Goal: Use online tool/utility: Utilize a website feature to perform a specific function

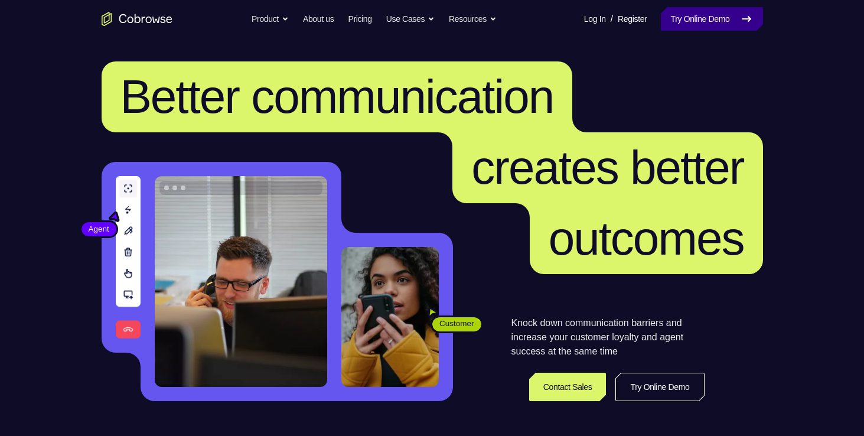
click at [727, 12] on link "Try Online Demo" at bounding box center [712, 19] width 102 height 24
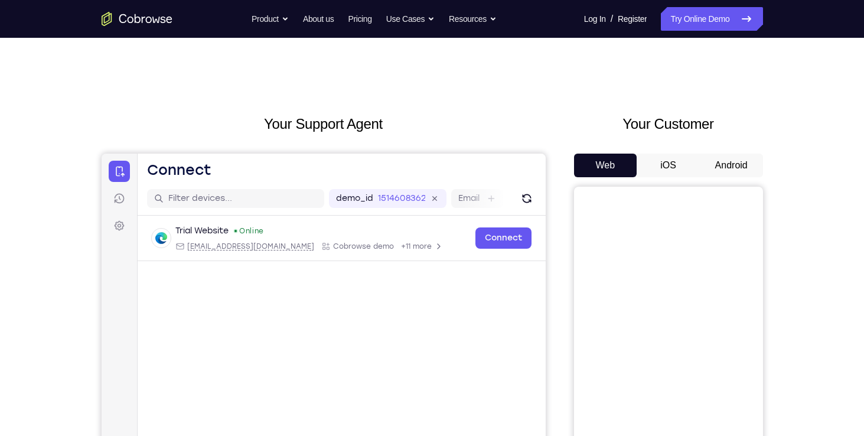
click at [727, 167] on button "Android" at bounding box center [731, 166] width 63 height 24
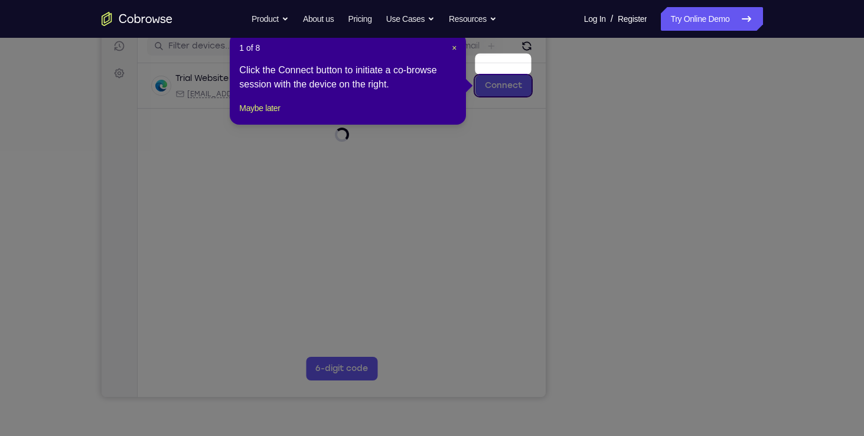
scroll to position [146, 0]
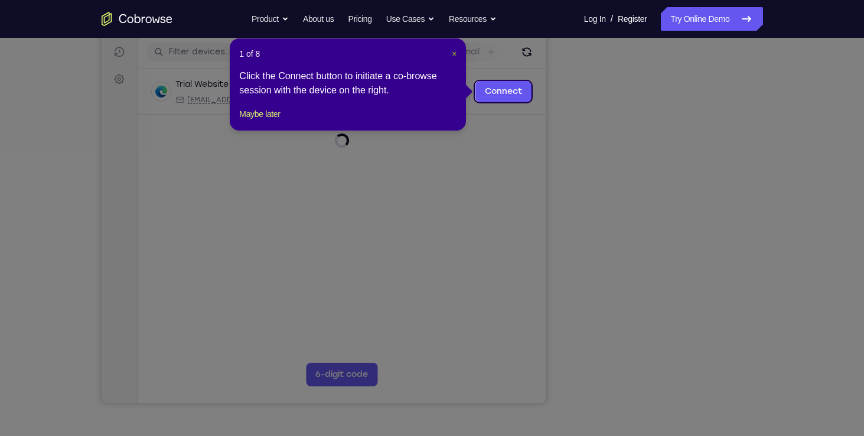
click at [455, 53] on span "×" at bounding box center [454, 53] width 5 height 9
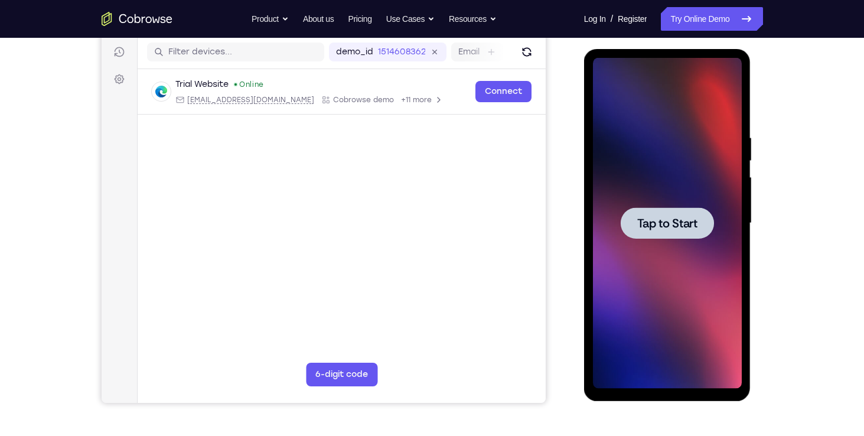
scroll to position [0, 0]
click at [670, 311] on div at bounding box center [667, 223] width 149 height 331
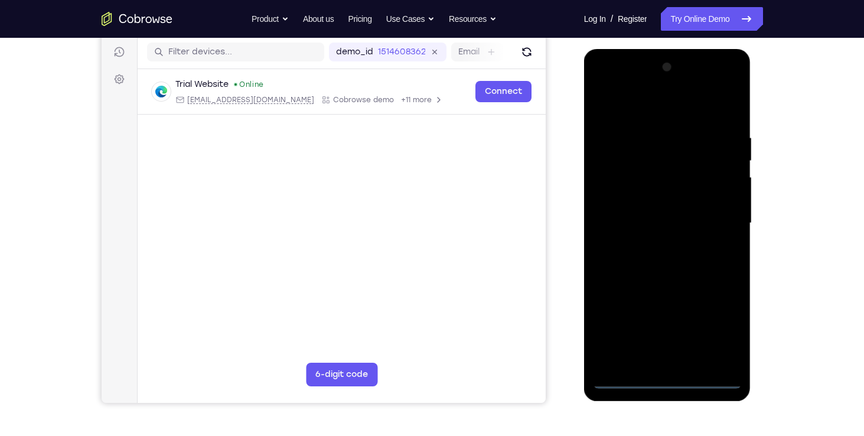
click at [664, 384] on div at bounding box center [667, 223] width 149 height 331
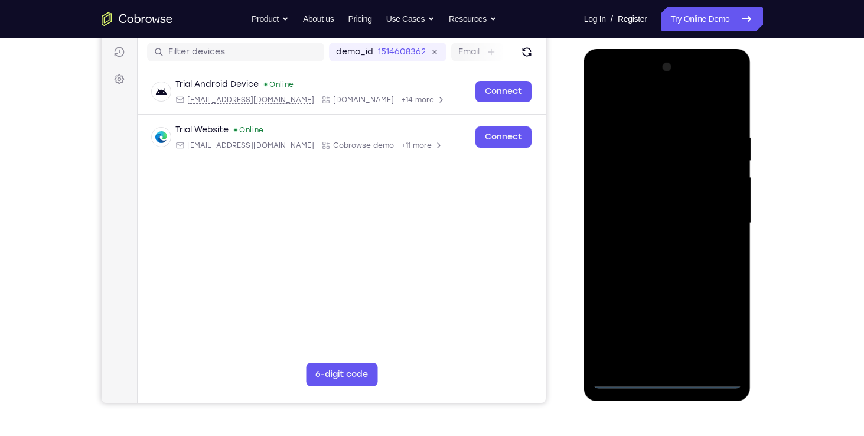
click at [718, 333] on div at bounding box center [667, 223] width 149 height 331
click at [609, 84] on div at bounding box center [667, 223] width 149 height 331
click at [722, 219] on div at bounding box center [667, 223] width 149 height 331
click at [647, 245] on div at bounding box center [667, 223] width 149 height 331
click at [683, 211] on div at bounding box center [667, 223] width 149 height 331
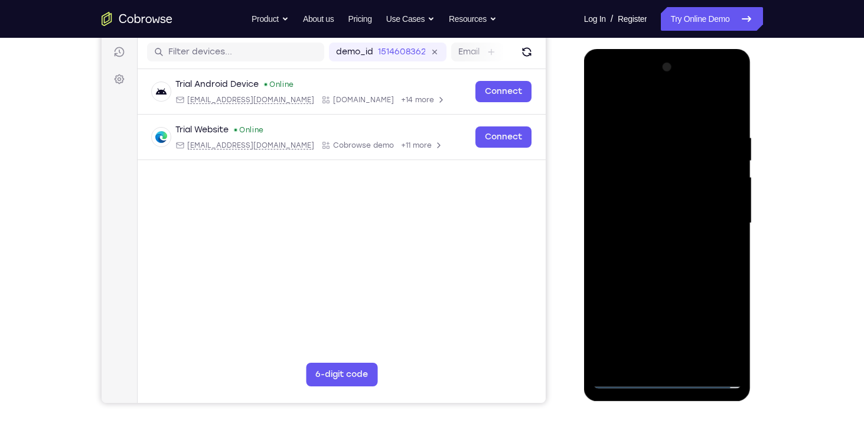
click at [686, 202] on div at bounding box center [667, 223] width 149 height 331
click at [680, 230] on div at bounding box center [667, 223] width 149 height 331
click at [706, 264] on div at bounding box center [667, 223] width 149 height 331
click at [695, 277] on div at bounding box center [667, 223] width 149 height 331
click at [687, 261] on div at bounding box center [667, 223] width 149 height 331
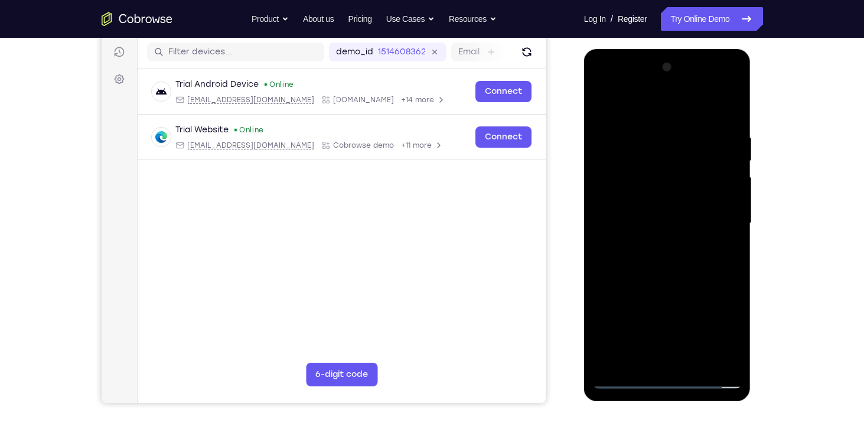
click at [650, 132] on div at bounding box center [667, 223] width 149 height 331
click at [713, 192] on div at bounding box center [667, 223] width 149 height 331
drag, startPoint x: 718, startPoint y: 196, endPoint x: 645, endPoint y: 197, distance: 72.7
click at [645, 197] on div at bounding box center [667, 223] width 149 height 331
click at [717, 359] on div at bounding box center [667, 223] width 149 height 331
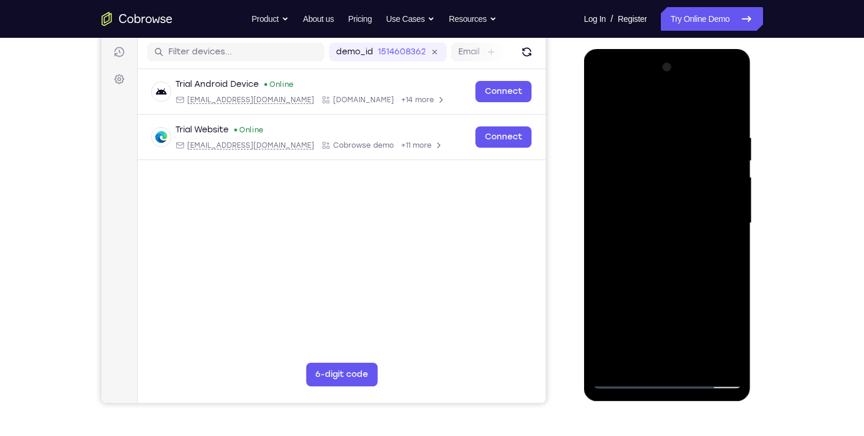
click at [721, 230] on div at bounding box center [667, 223] width 149 height 331
click at [729, 209] on div at bounding box center [667, 223] width 149 height 331
click at [714, 361] on div at bounding box center [667, 223] width 149 height 331
click at [718, 238] on div at bounding box center [667, 223] width 149 height 331
click at [731, 354] on div at bounding box center [667, 223] width 149 height 331
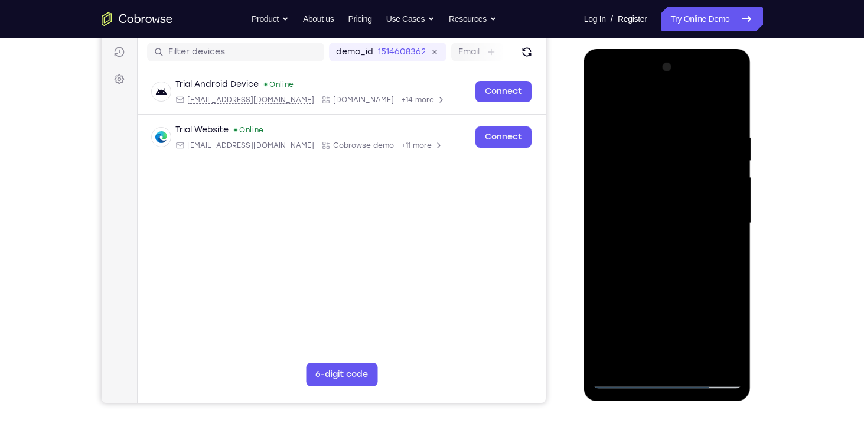
click at [722, 280] on div at bounding box center [667, 223] width 149 height 331
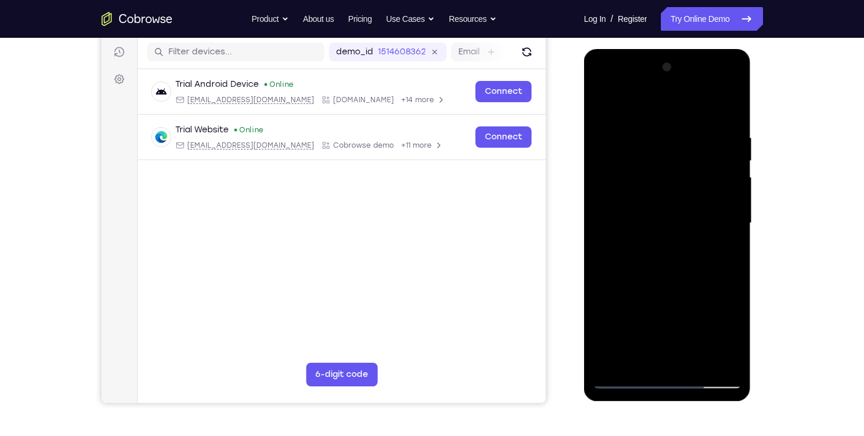
click at [722, 280] on div at bounding box center [667, 223] width 149 height 331
drag, startPoint x: 722, startPoint y: 280, endPoint x: 637, endPoint y: 265, distance: 87.0
click at [637, 265] on div at bounding box center [667, 223] width 149 height 331
click at [725, 245] on div at bounding box center [667, 223] width 149 height 331
click at [602, 266] on div at bounding box center [667, 223] width 149 height 331
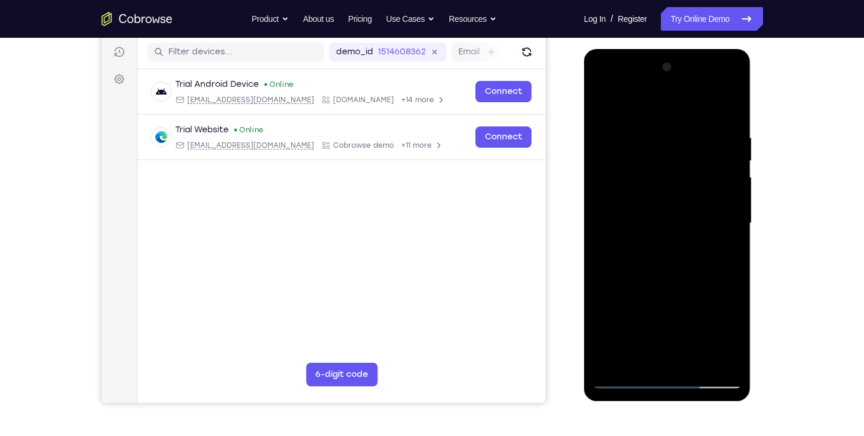
click at [712, 359] on div at bounding box center [667, 223] width 149 height 331
click at [629, 383] on div at bounding box center [667, 223] width 149 height 331
click at [676, 276] on div at bounding box center [667, 223] width 149 height 331
click at [733, 192] on div at bounding box center [667, 223] width 149 height 331
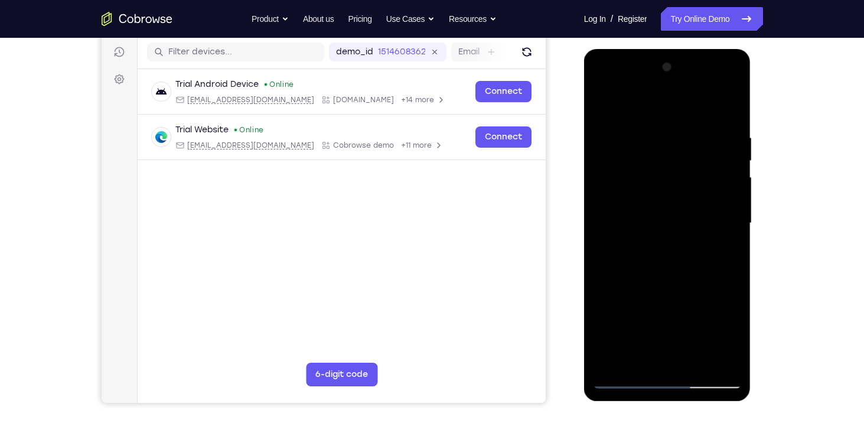
click at [606, 302] on div at bounding box center [667, 223] width 149 height 331
click at [702, 305] on div at bounding box center [667, 223] width 149 height 331
click at [716, 87] on div at bounding box center [667, 223] width 149 height 331
click at [622, 84] on div at bounding box center [667, 223] width 149 height 331
click at [620, 182] on div at bounding box center [667, 223] width 149 height 331
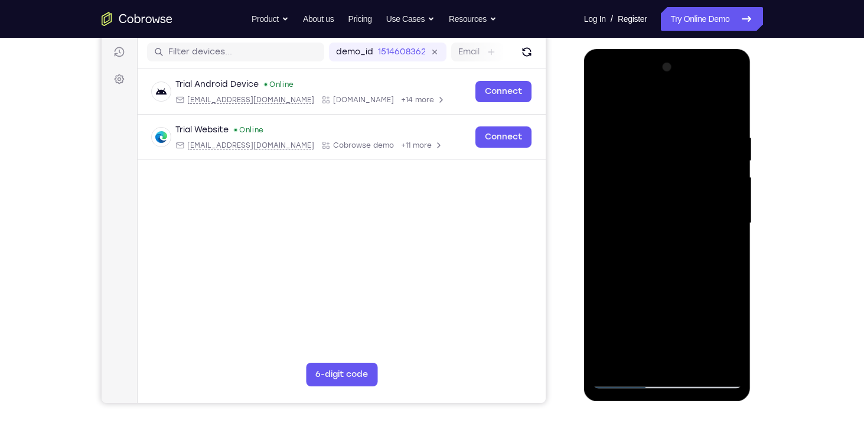
click at [677, 226] on div at bounding box center [667, 223] width 149 height 331
click at [677, 217] on div at bounding box center [667, 223] width 149 height 331
click at [669, 237] on div at bounding box center [667, 223] width 149 height 331
drag, startPoint x: 667, startPoint y: 121, endPoint x: 667, endPoint y: 100, distance: 20.7
click at [667, 100] on div at bounding box center [667, 223] width 149 height 331
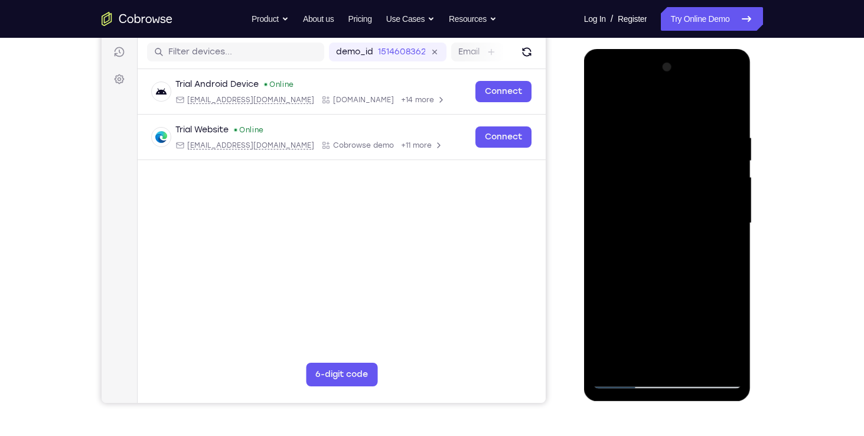
drag, startPoint x: 667, startPoint y: 105, endPoint x: 661, endPoint y: 74, distance: 31.8
click at [661, 74] on div at bounding box center [667, 223] width 149 height 331
click at [669, 361] on div at bounding box center [667, 223] width 149 height 331
click at [707, 278] on div at bounding box center [667, 223] width 149 height 331
click at [633, 379] on div at bounding box center [667, 223] width 149 height 331
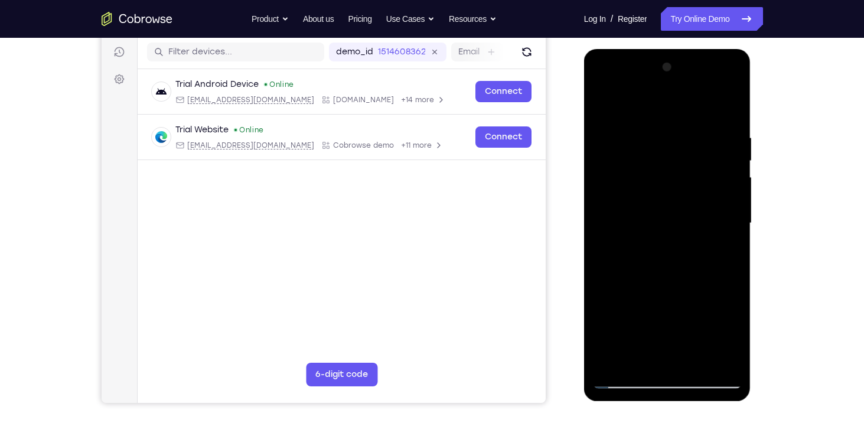
click at [623, 376] on div at bounding box center [667, 223] width 149 height 331
